Goal: Task Accomplishment & Management: Manage account settings

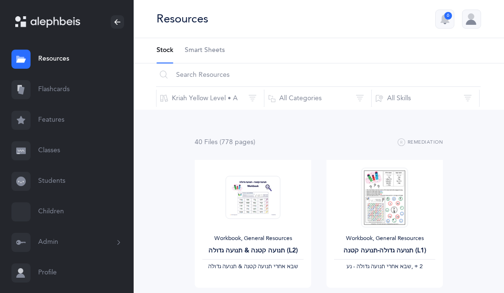
click at [48, 80] on link "Flashcards" at bounding box center [67, 89] width 134 height 31
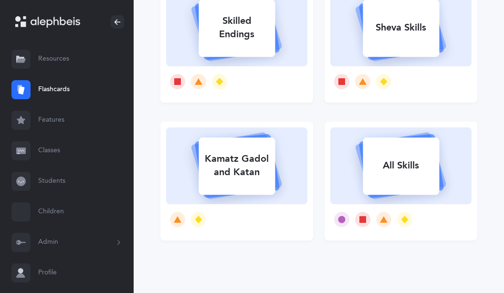
scroll to position [394, 0]
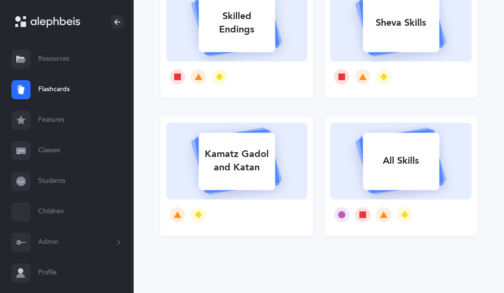
click at [381, 140] on rect at bounding box center [401, 161] width 76 height 57
select select "single"
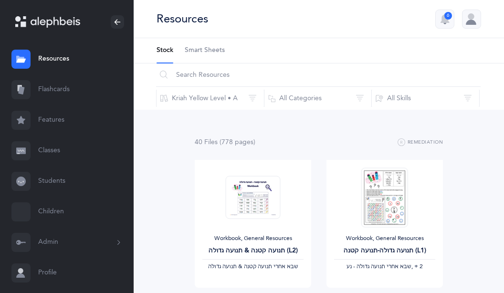
click at [65, 88] on link "Flashcards" at bounding box center [67, 89] width 134 height 31
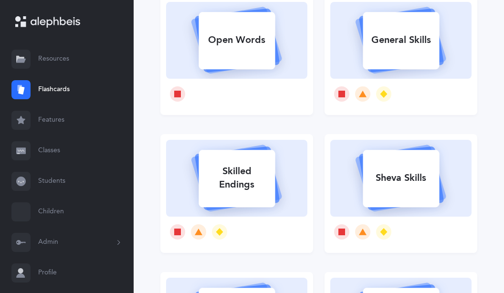
scroll to position [243, 0]
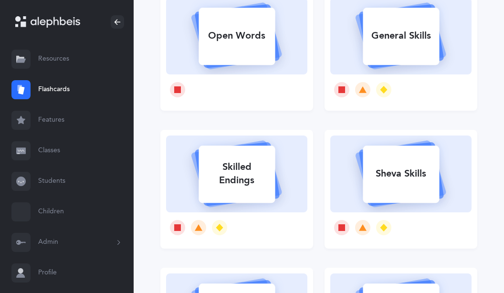
click at [413, 168] on div "Sheva Skills" at bounding box center [401, 173] width 76 height 25
select select
select select "single"
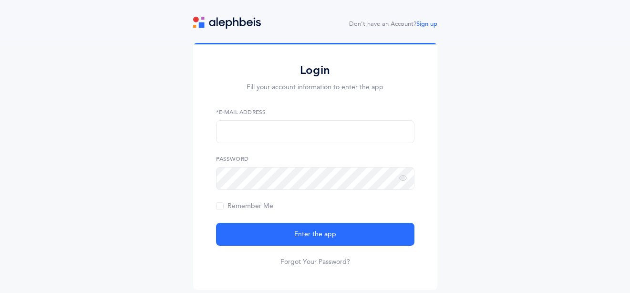
click at [321, 118] on div "*E-Mail Address" at bounding box center [315, 125] width 198 height 35
click at [315, 133] on input "text" at bounding box center [315, 131] width 198 height 23
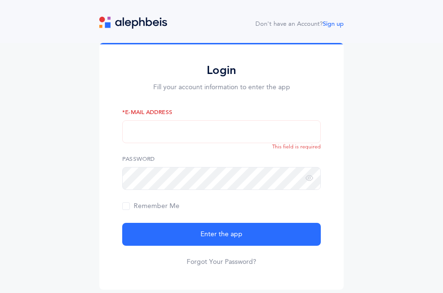
click at [364, 111] on div "Login Fill your account information to enter the app *E-Mail Address This field…" at bounding box center [221, 168] width 443 height 250
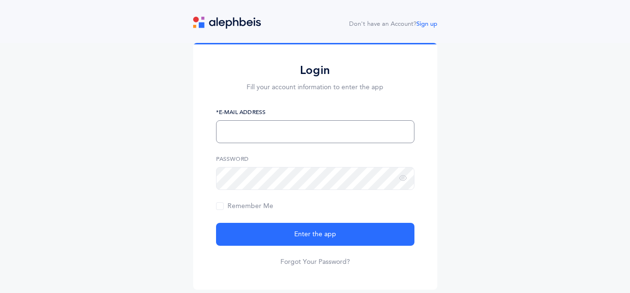
click at [285, 135] on input "text" at bounding box center [315, 131] width 198 height 23
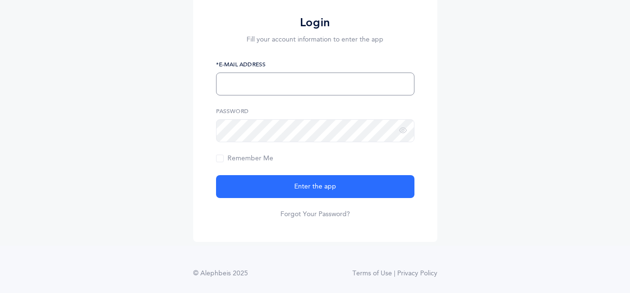
scroll to position [52, 0]
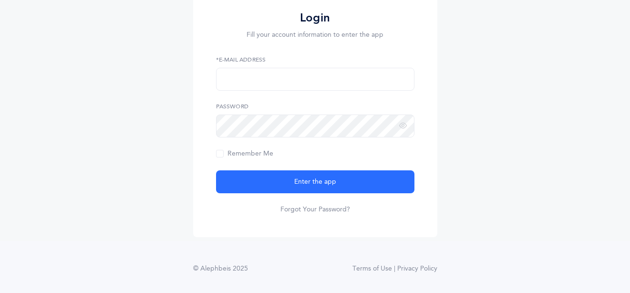
click at [284, 56] on label "*E-Mail Address" at bounding box center [315, 59] width 198 height 9
click at [288, 74] on input "text" at bounding box center [315, 79] width 198 height 23
click at [316, 79] on input "text" at bounding box center [315, 79] width 198 height 23
click at [318, 76] on input "text" at bounding box center [315, 79] width 198 height 23
type input "[EMAIL_ADDRESS][DOMAIN_NAME]"
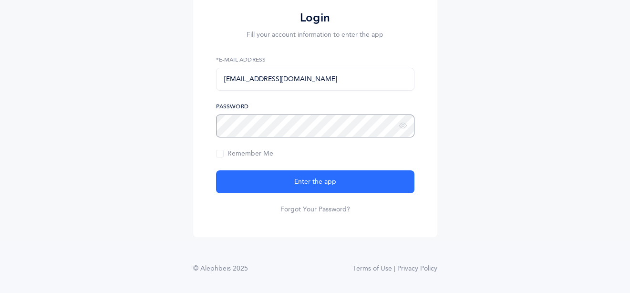
click at [216, 170] on button "Enter the app" at bounding box center [315, 181] width 198 height 23
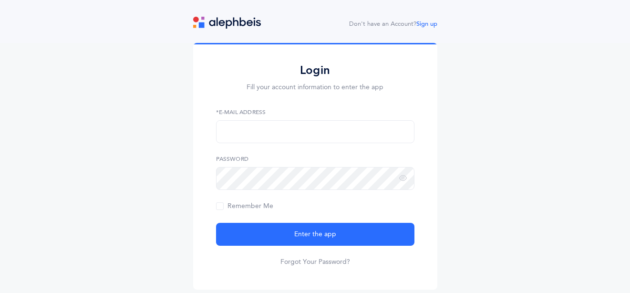
scroll to position [52, 0]
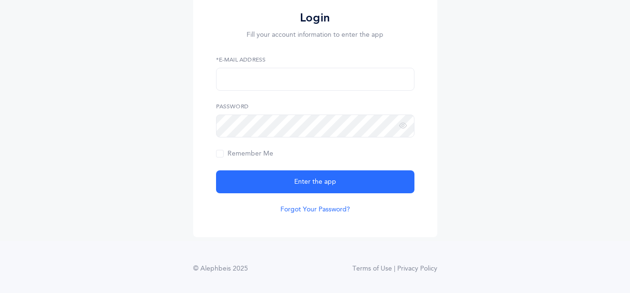
click at [318, 211] on link "Forgot Your Password?" at bounding box center [316, 210] width 70 height 10
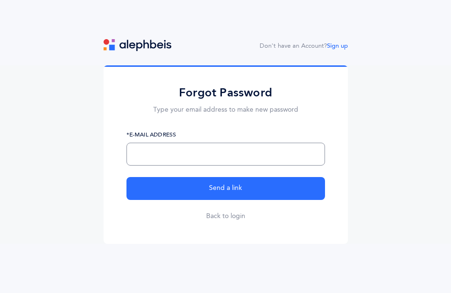
click at [248, 150] on input "text" at bounding box center [225, 154] width 198 height 23
type input "[EMAIL_ADDRESS][DOMAIN_NAME]"
click at [126, 177] on button "Send a link" at bounding box center [225, 188] width 198 height 23
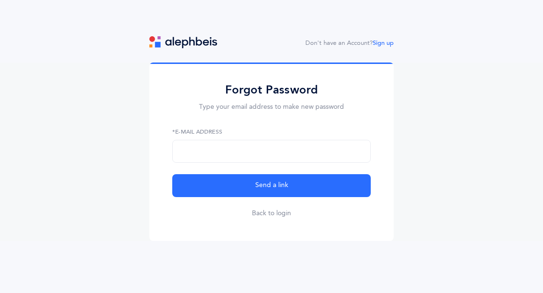
click at [537, 38] on nav "Don't have an Account? Sign up" at bounding box center [271, 42] width 543 height 12
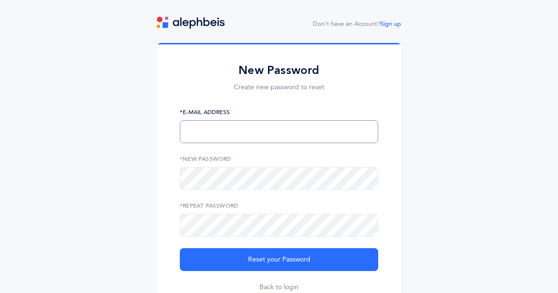
click at [251, 126] on input "text" at bounding box center [279, 131] width 198 height 23
type input "[EMAIL_ADDRESS][DOMAIN_NAME]"
click at [180, 248] on button "Reset your Password" at bounding box center [279, 259] width 198 height 23
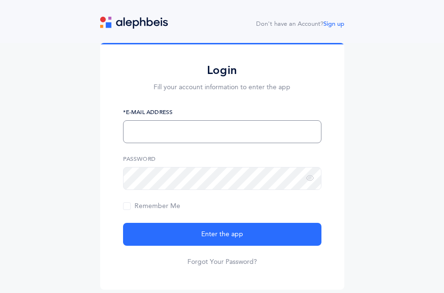
click at [183, 137] on input "text" at bounding box center [222, 131] width 198 height 23
type input "yschwartz@fuchsmizrachi.org"
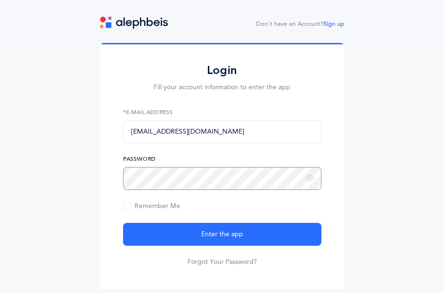
click at [123, 223] on button "Enter the app" at bounding box center [222, 234] width 198 height 23
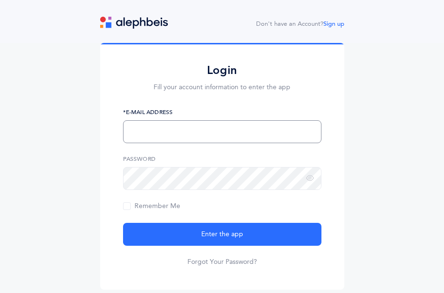
click at [191, 132] on input "text" at bounding box center [222, 131] width 198 height 23
type input "[EMAIL_ADDRESS][DOMAIN_NAME]"
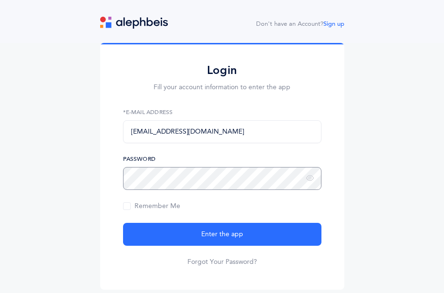
click at [123, 223] on button "Enter the app" at bounding box center [222, 234] width 198 height 23
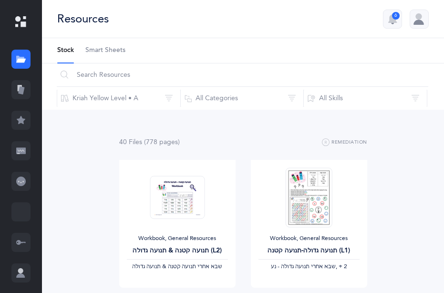
click at [20, 88] on icon at bounding box center [21, 90] width 6 height 8
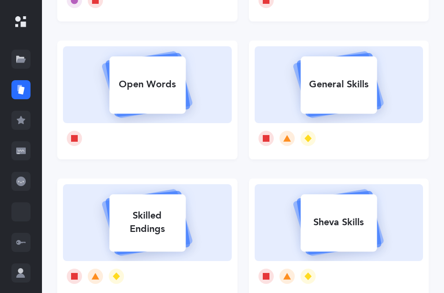
scroll to position [292, 0]
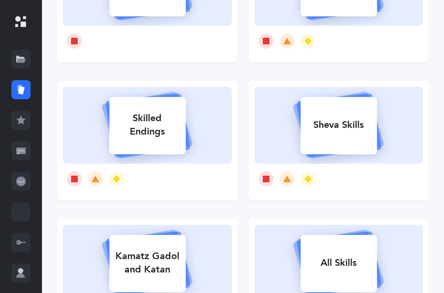
click at [356, 128] on div "Sheva Skills" at bounding box center [339, 125] width 76 height 25
select select
select select "single"
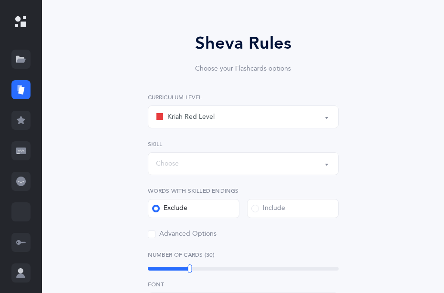
scroll to position [97, 0]
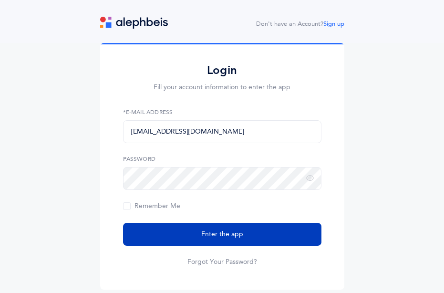
click at [252, 237] on button "Enter the app" at bounding box center [222, 234] width 198 height 23
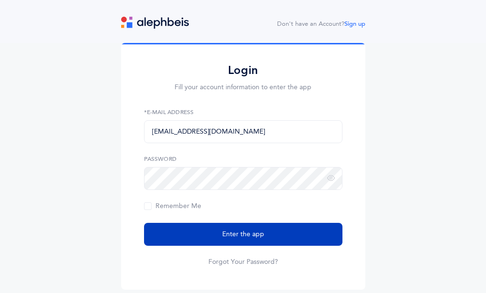
click at [269, 237] on button "Enter the app" at bounding box center [243, 234] width 198 height 23
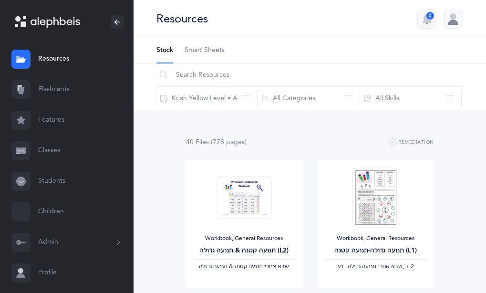
click at [64, 92] on link "Flashcards" at bounding box center [67, 89] width 134 height 31
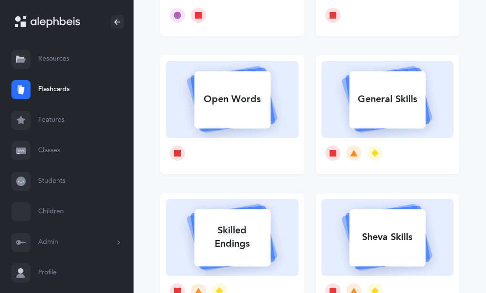
scroll to position [243, 0]
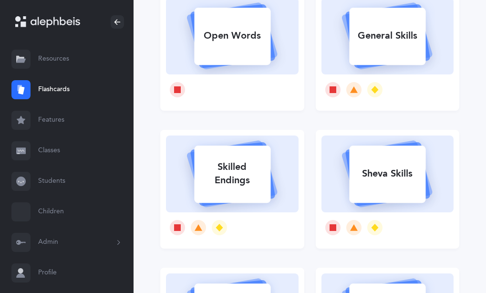
click at [392, 177] on div "Sheva Skills" at bounding box center [387, 173] width 76 height 25
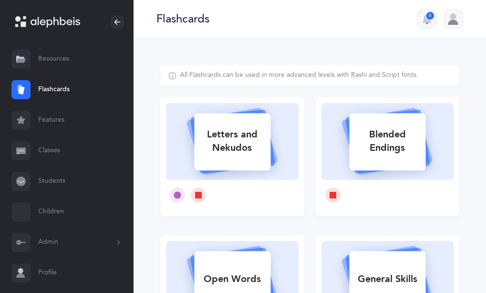
select select
select select "single"
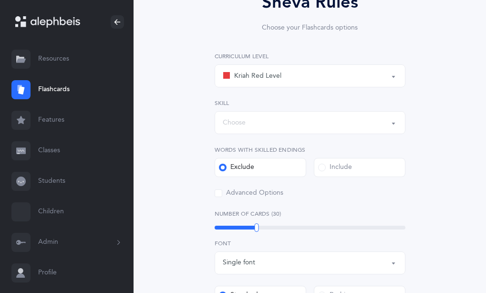
scroll to position [146, 0]
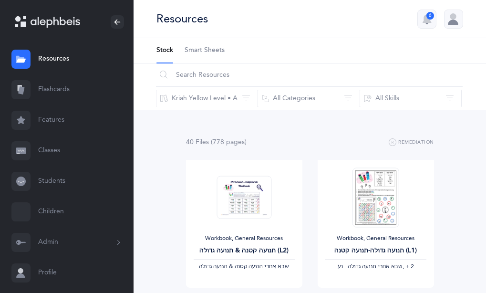
click at [62, 87] on link "Flashcards" at bounding box center [67, 89] width 134 height 31
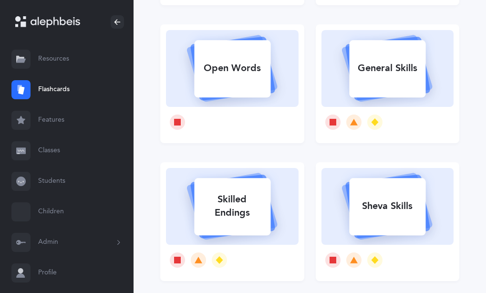
scroll to position [243, 0]
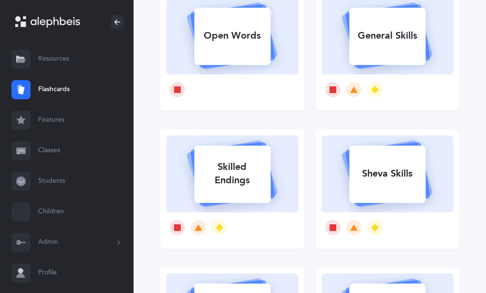
click at [388, 161] on rect at bounding box center [388, 174] width 76 height 57
select select
select select "single"
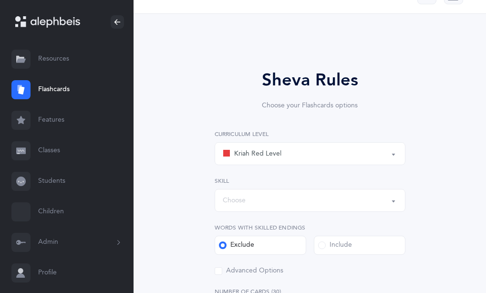
scroll to position [49, 0]
